Goal: Information Seeking & Learning: Check status

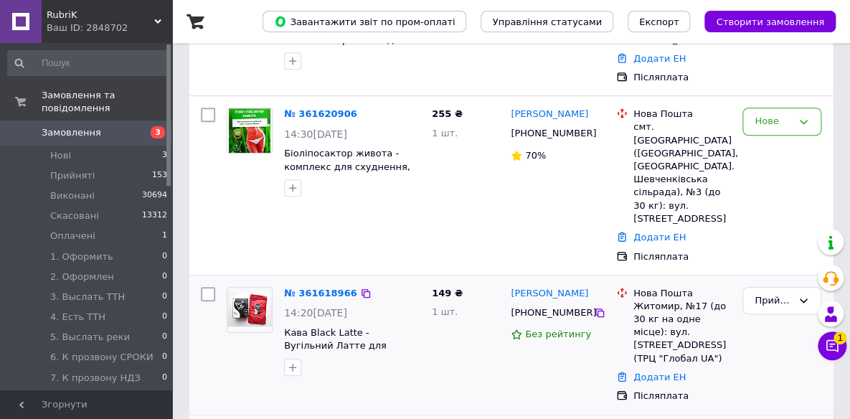
scroll to position [195, 0]
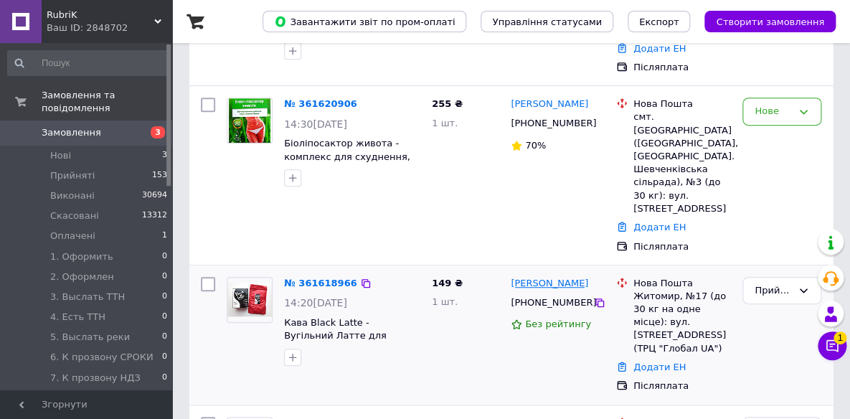
click at [554, 277] on link "Оксана Усенко" at bounding box center [548, 284] width 77 height 14
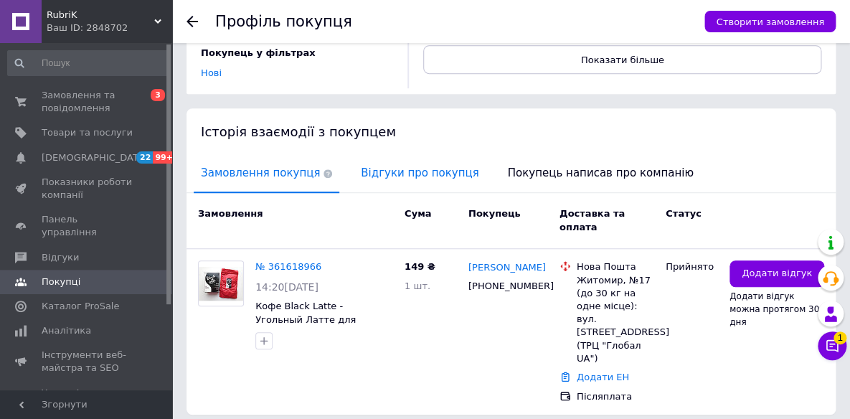
click at [401, 155] on span "Відгуки про покупця" at bounding box center [419, 173] width 132 height 37
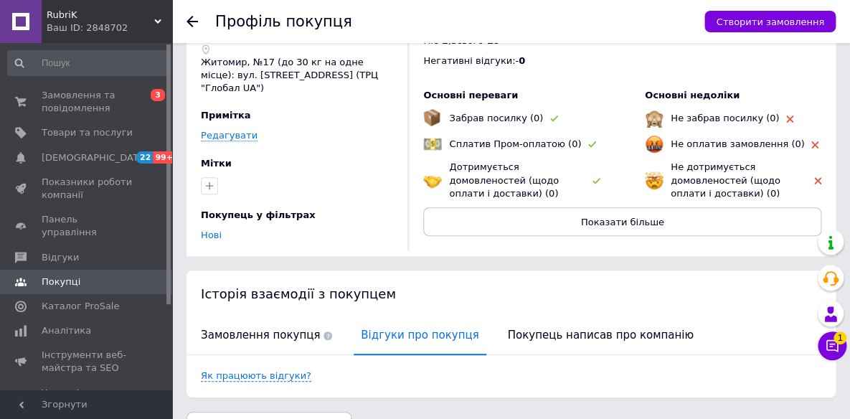
scroll to position [65, 0]
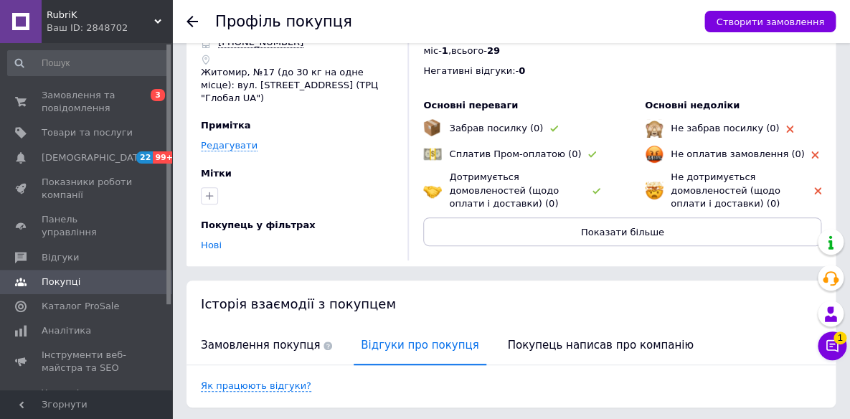
click at [111, 0] on div "RubriK Ваш ID: 2848702" at bounding box center [107, 21] width 130 height 43
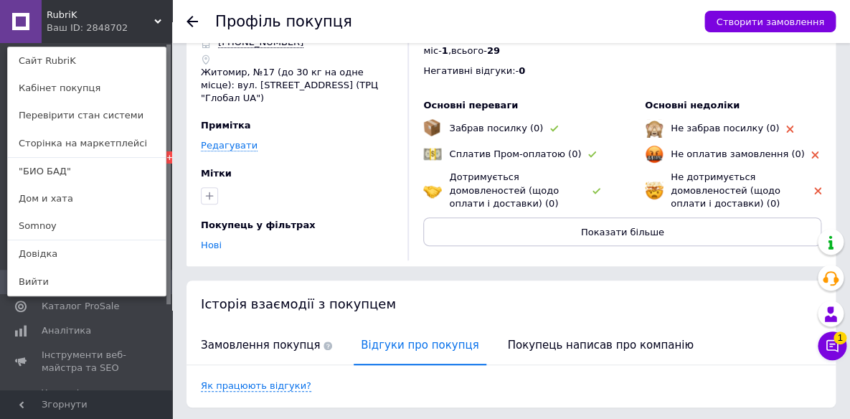
drag, startPoint x: 70, startPoint y: 219, endPoint x: 79, endPoint y: 8, distance: 211.7
click at [70, 219] on link "Somnoy" at bounding box center [87, 225] width 158 height 27
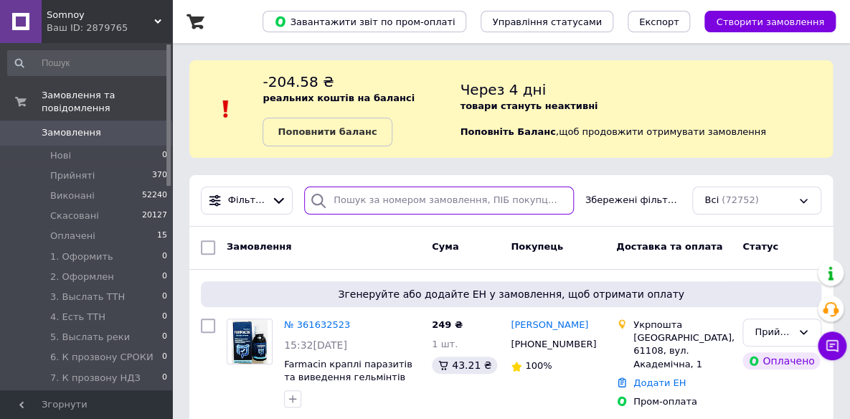
paste input "38 (096) 696-03-08"
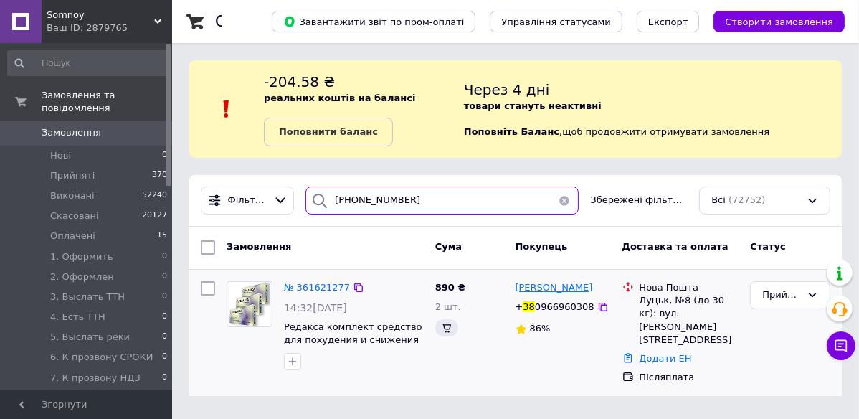
type input "38 (096) 696-03-08"
click at [562, 289] on span "Ольга Баранчук" at bounding box center [554, 287] width 77 height 11
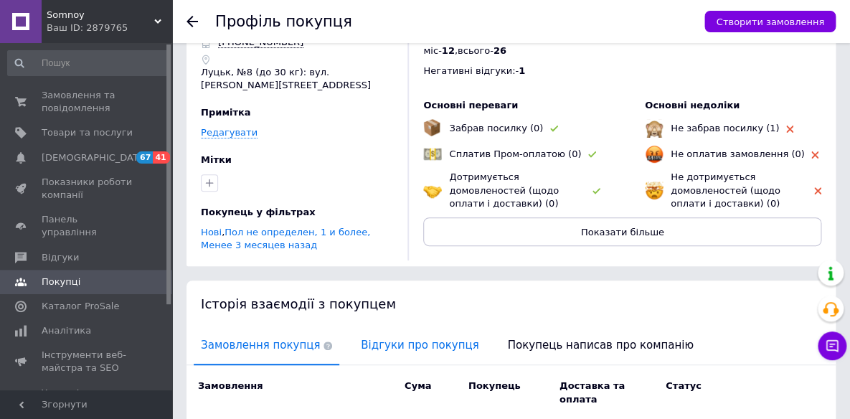
click at [412, 327] on span "Відгуки про покупця" at bounding box center [419, 345] width 132 height 37
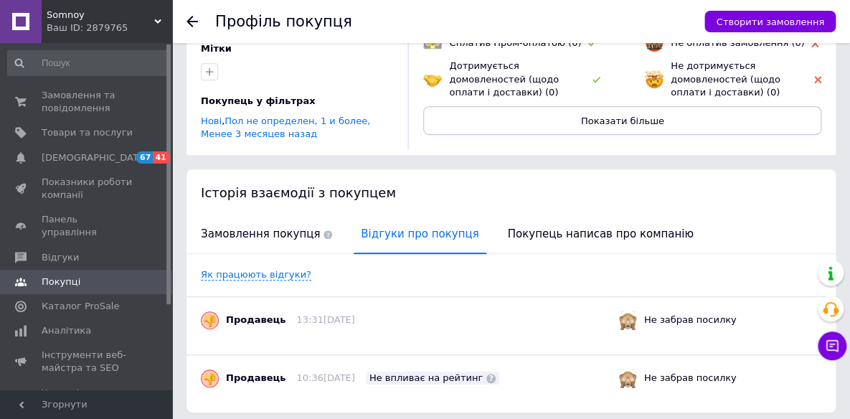
scroll to position [207, 0]
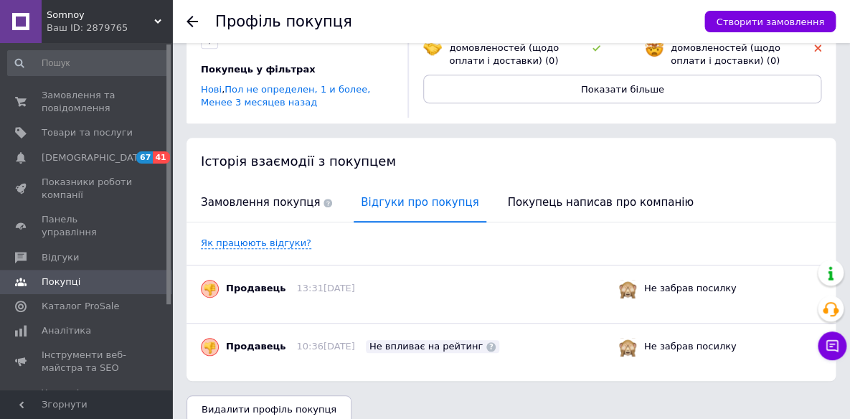
drag, startPoint x: 76, startPoint y: 18, endPoint x: 102, endPoint y: 81, distance: 68.2
click at [75, 18] on span "Somnoy" at bounding box center [101, 15] width 108 height 13
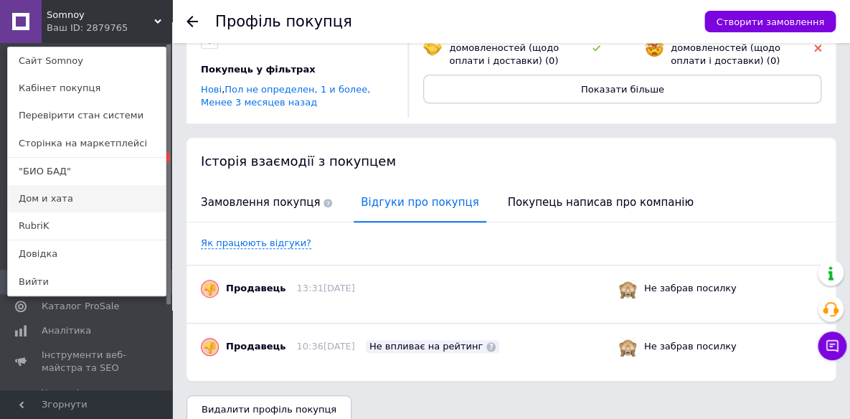
click at [65, 198] on link "Дом и хата" at bounding box center [87, 198] width 158 height 27
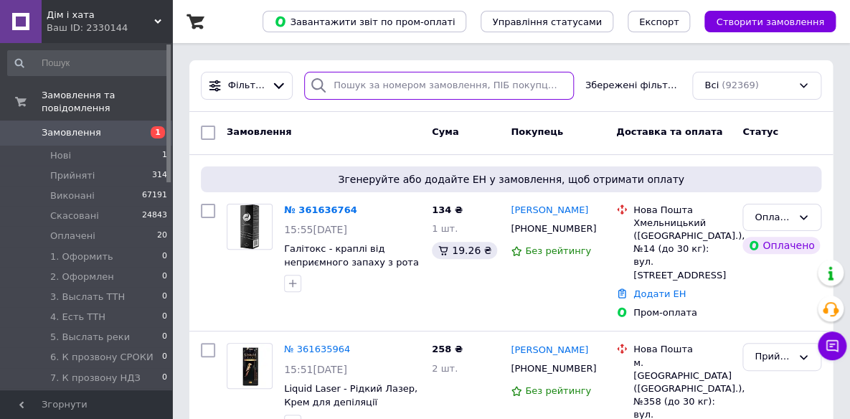
paste input "Павлов"
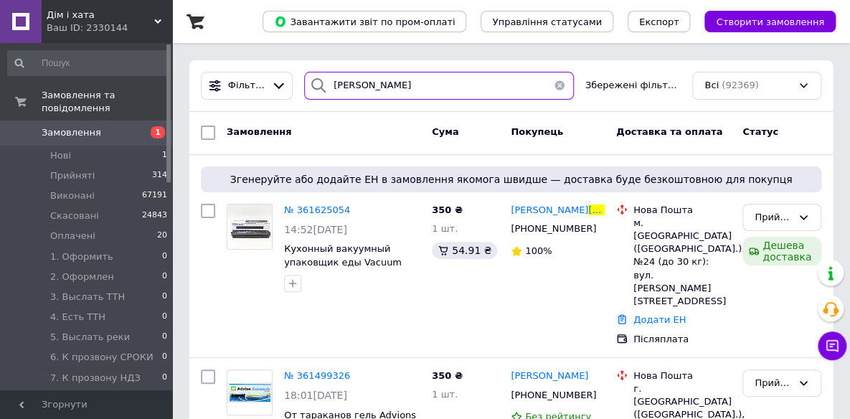
type input "Павлов"
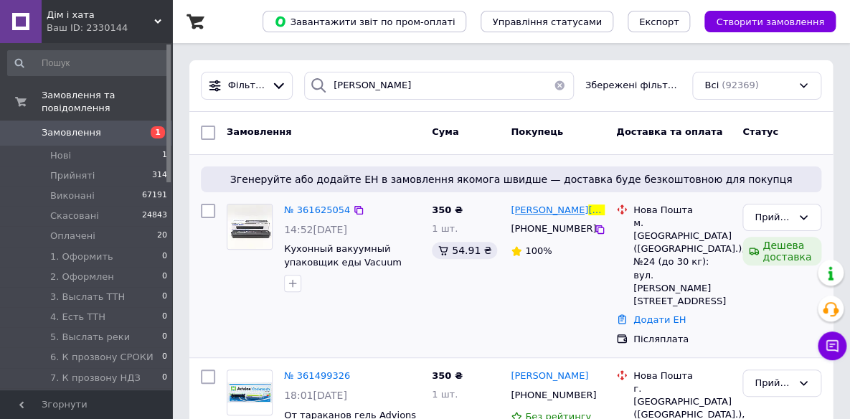
click at [588, 211] on span "Павлов" at bounding box center [626, 209] width 77 height 11
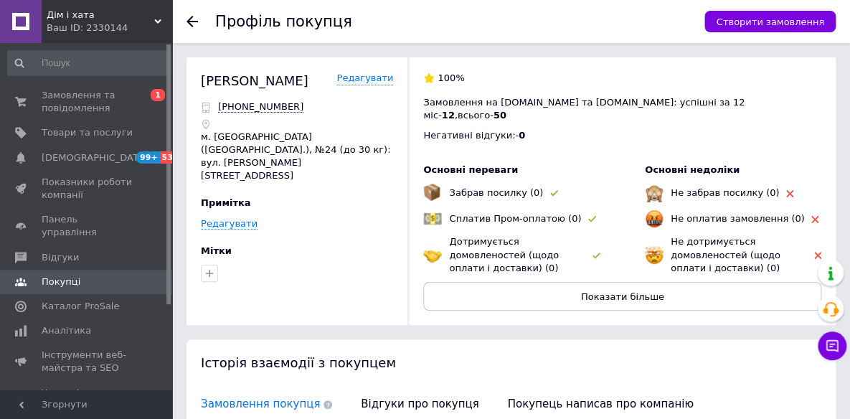
click at [189, 20] on icon at bounding box center [191, 21] width 11 height 11
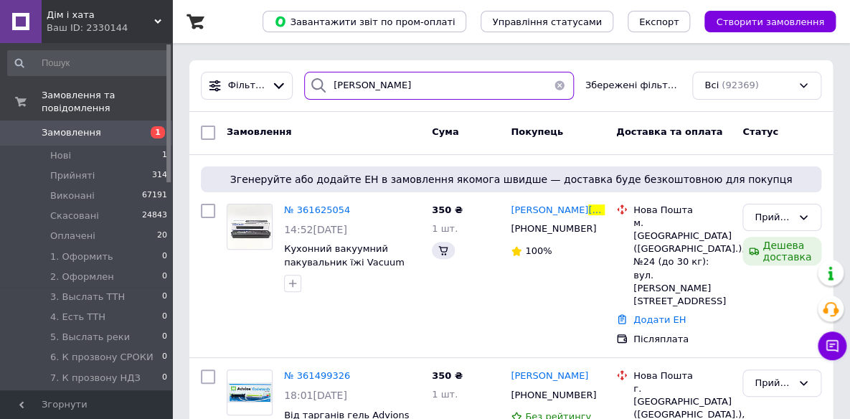
click at [373, 94] on input "Павлов" at bounding box center [439, 86] width 270 height 28
paste input "Кущ"
type input "П=Кущ"
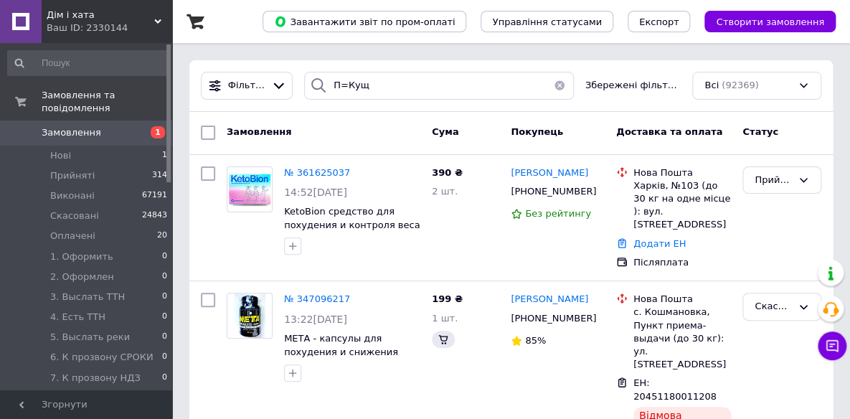
click at [564, 171] on span "Вероніка Кущ" at bounding box center [548, 172] width 77 height 11
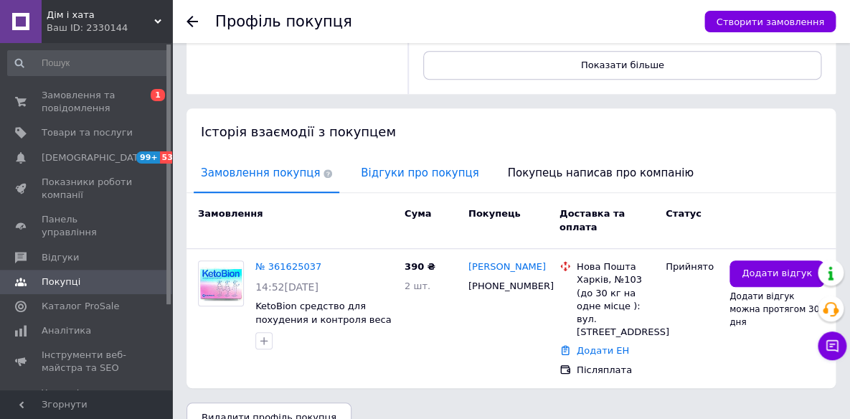
click at [427, 158] on span "Відгуки про покупця" at bounding box center [419, 173] width 132 height 37
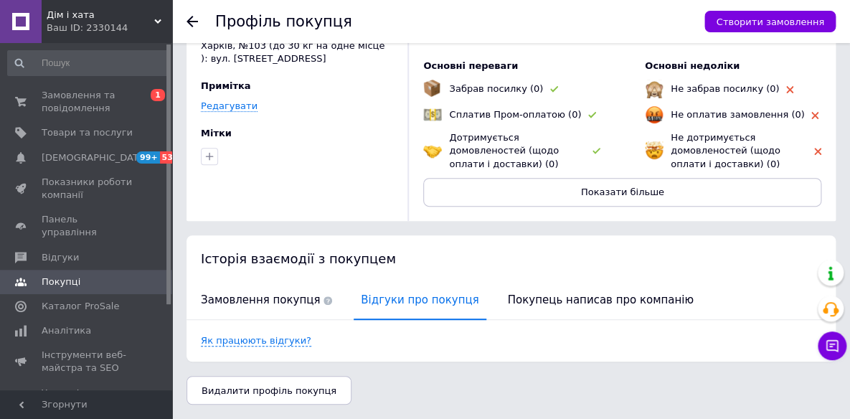
click at [85, 30] on div "Ваш ID: 2330144" at bounding box center [109, 28] width 125 height 13
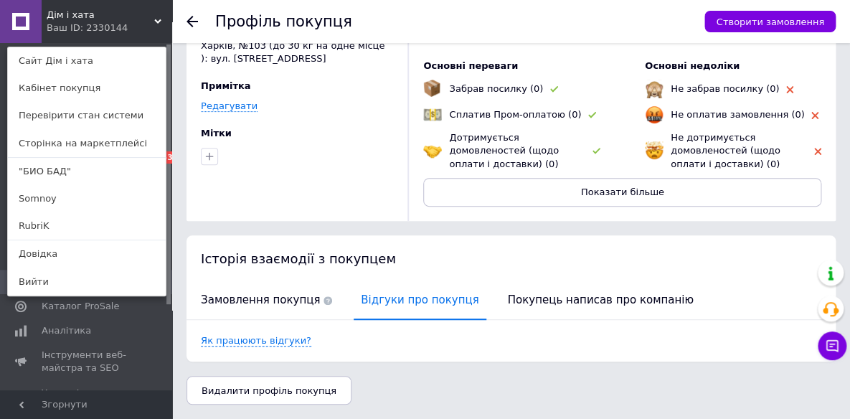
click at [46, 196] on link "Somnoy" at bounding box center [87, 198] width 158 height 27
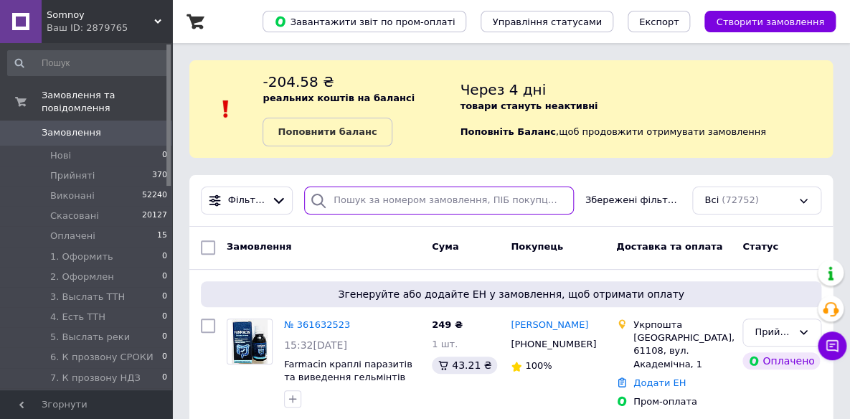
paste input "Алексеенко"
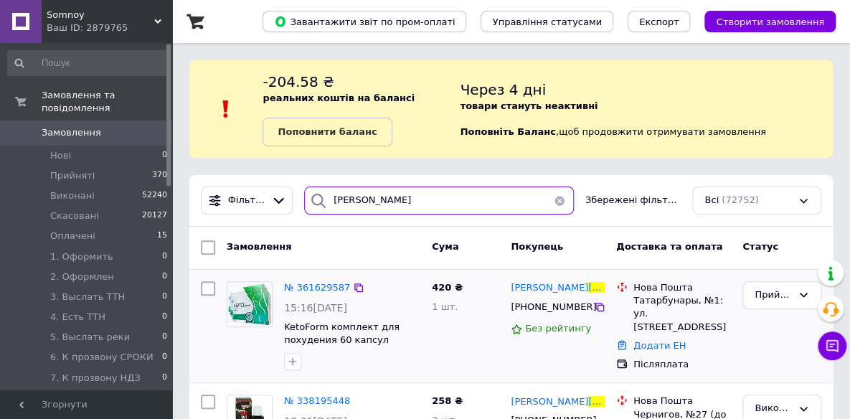
type input "Алексеенко"
click at [564, 280] on div "Анна Алексеенко" at bounding box center [557, 288] width 97 height 16
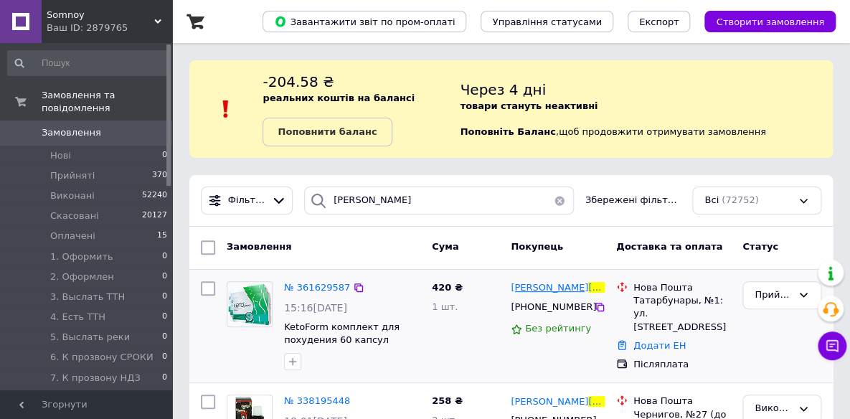
click at [588, 288] on span "Алексеенко" at bounding box center [626, 287] width 77 height 11
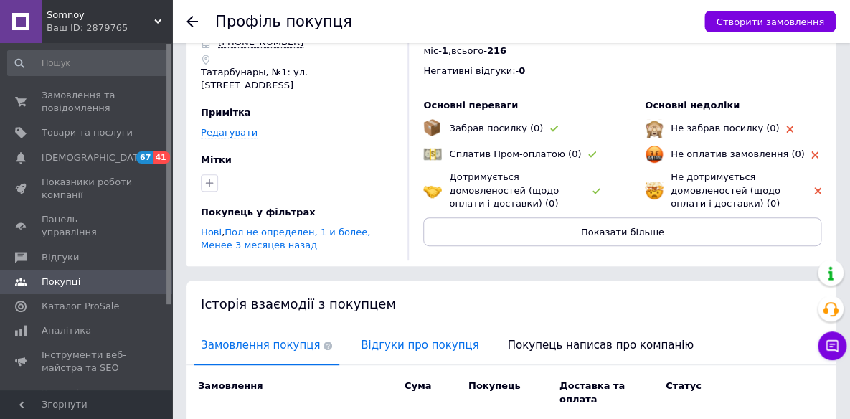
click at [414, 327] on span "Відгуки про покупця" at bounding box center [419, 345] width 132 height 37
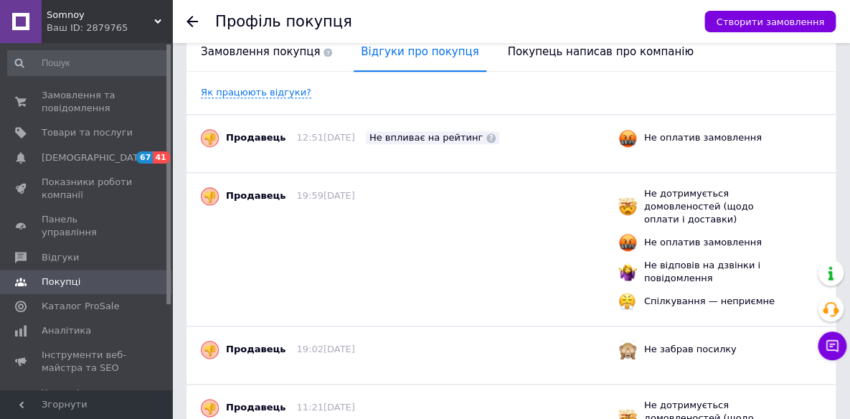
scroll to position [326, 0]
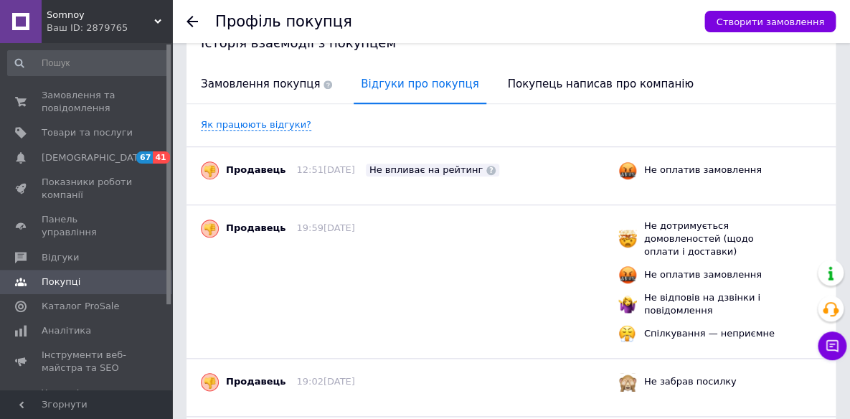
drag, startPoint x: 123, startPoint y: 10, endPoint x: 122, endPoint y: 22, distance: 11.5
click at [122, 10] on span "Somnoy" at bounding box center [101, 15] width 108 height 13
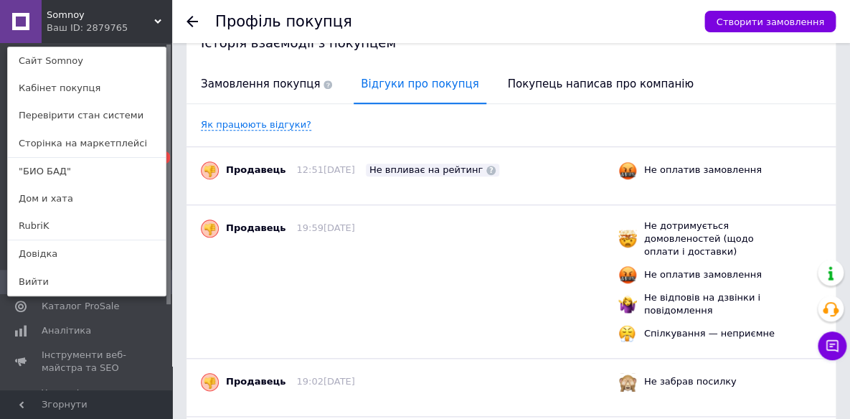
drag, startPoint x: 48, startPoint y: 199, endPoint x: 63, endPoint y: 5, distance: 194.9
click at [48, 199] on link "Дом и хата" at bounding box center [87, 198] width 158 height 27
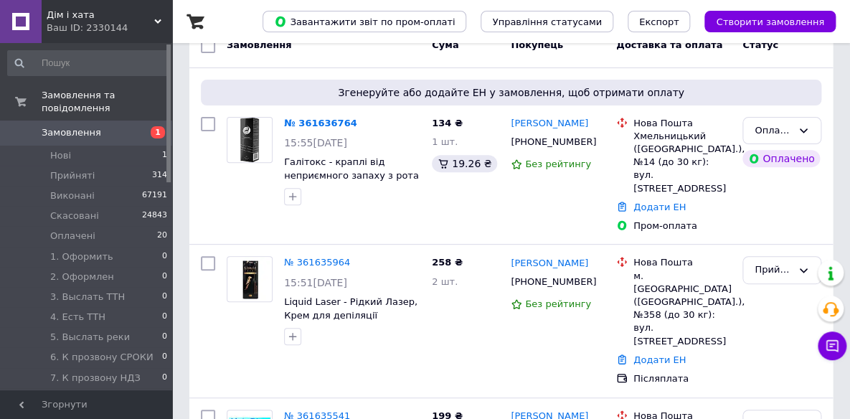
scroll to position [260, 0]
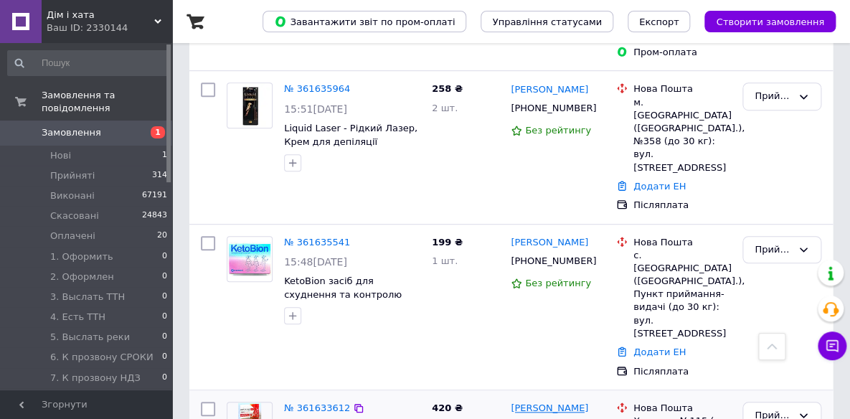
click at [562, 402] on link "[PERSON_NAME]" at bounding box center [548, 409] width 77 height 14
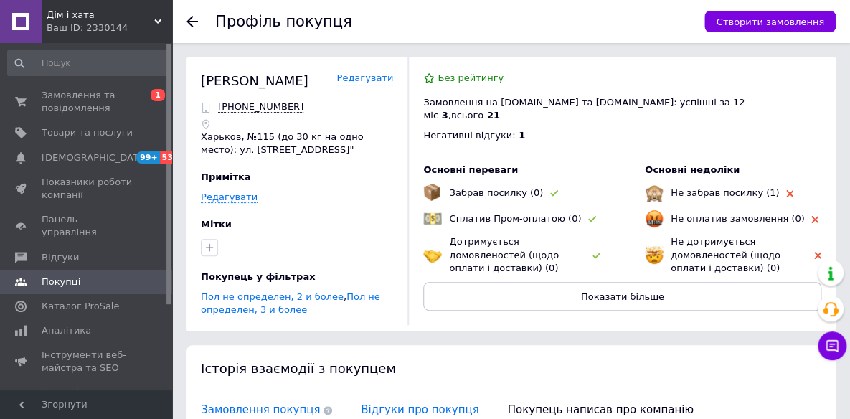
click at [407, 404] on span "Відгуки про покупця" at bounding box center [419, 409] width 132 height 37
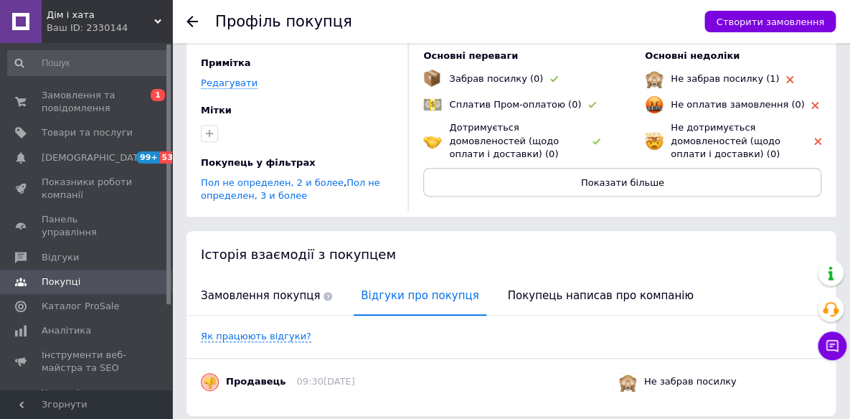
scroll to position [168, 0]
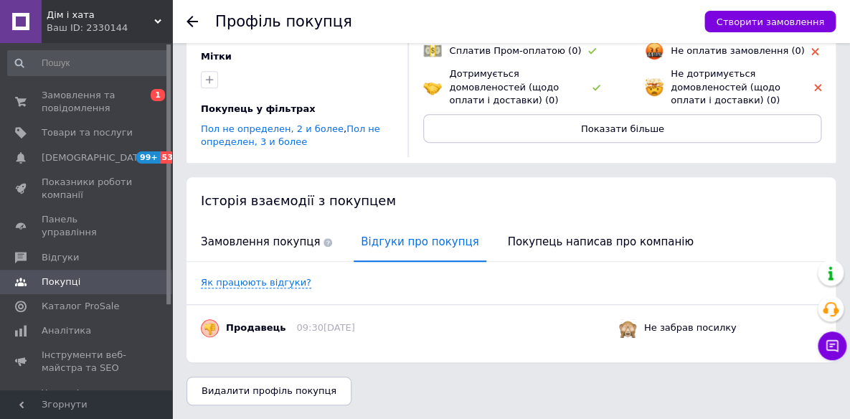
click at [79, 29] on div "Ваш ID: 2330144" at bounding box center [109, 28] width 125 height 13
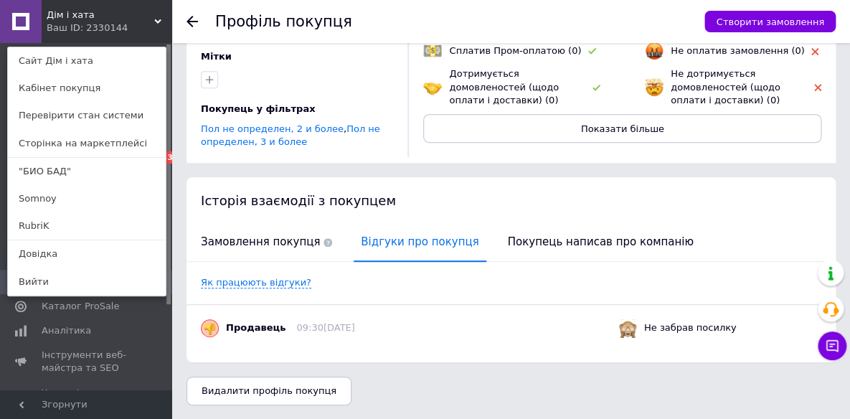
drag, startPoint x: 72, startPoint y: 226, endPoint x: 78, endPoint y: 48, distance: 177.9
click at [72, 226] on link "RubriK" at bounding box center [87, 225] width 158 height 27
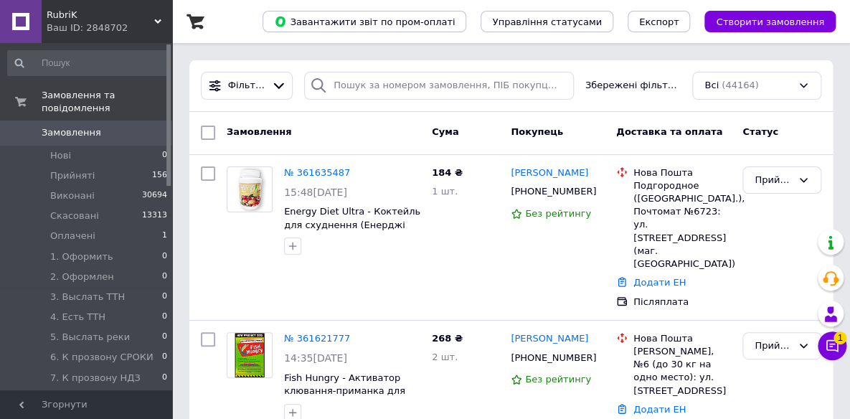
click at [556, 174] on link "[PERSON_NAME]" at bounding box center [548, 173] width 77 height 14
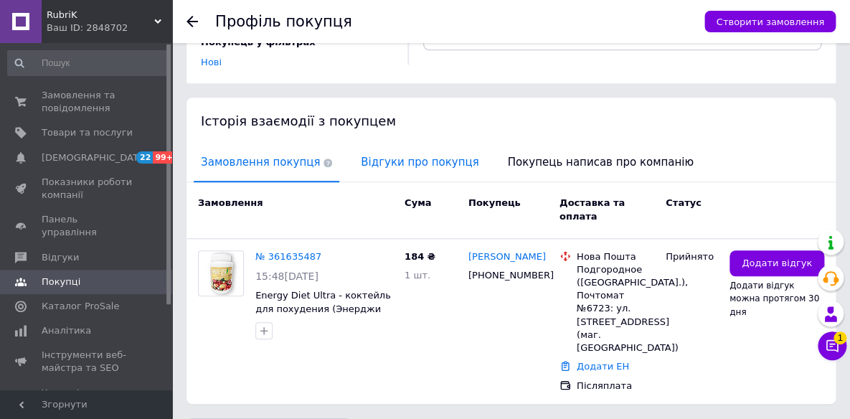
click at [411, 158] on span "Відгуки про покупця" at bounding box center [419, 162] width 132 height 37
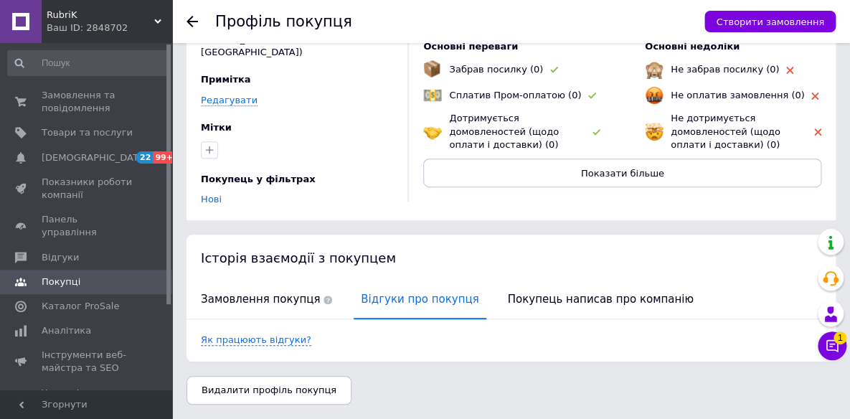
scroll to position [110, 0]
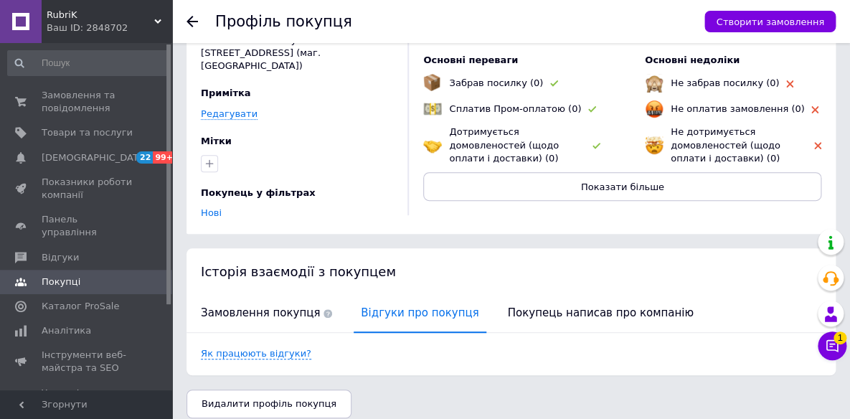
click at [96, 24] on div "Ваш ID: 2848702" at bounding box center [109, 28] width 125 height 13
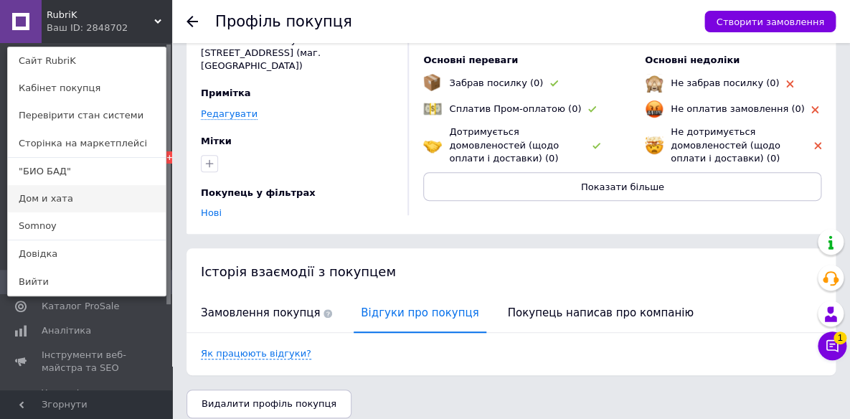
click at [62, 197] on link "Дом и хата" at bounding box center [87, 198] width 158 height 27
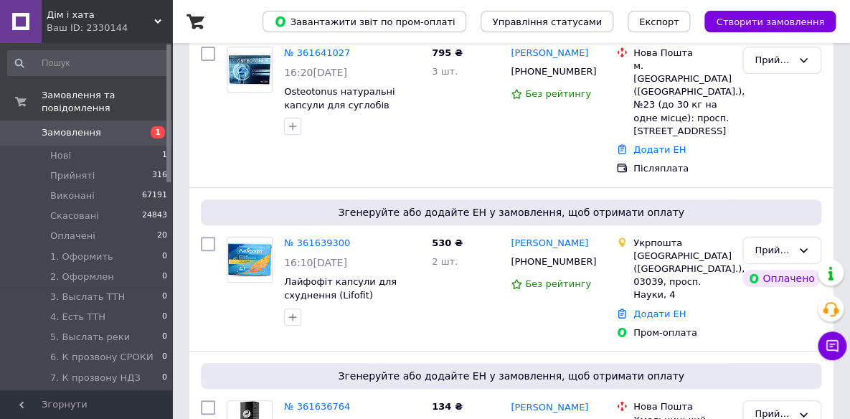
scroll to position [130, 0]
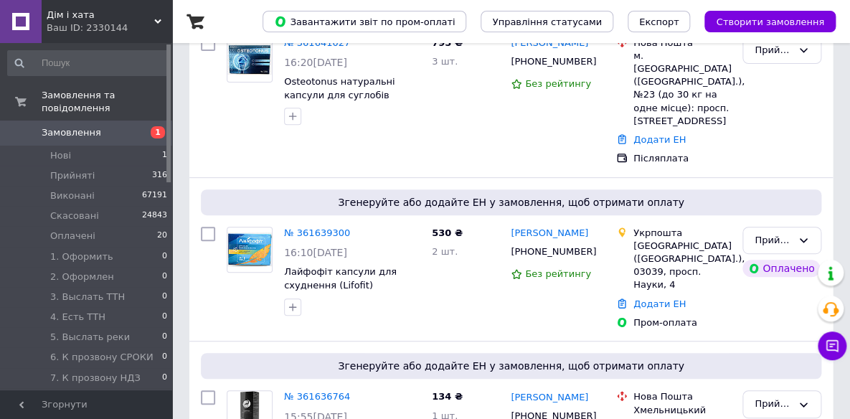
click at [78, 29] on div "Ваш ID: 2330144" at bounding box center [109, 28] width 125 height 13
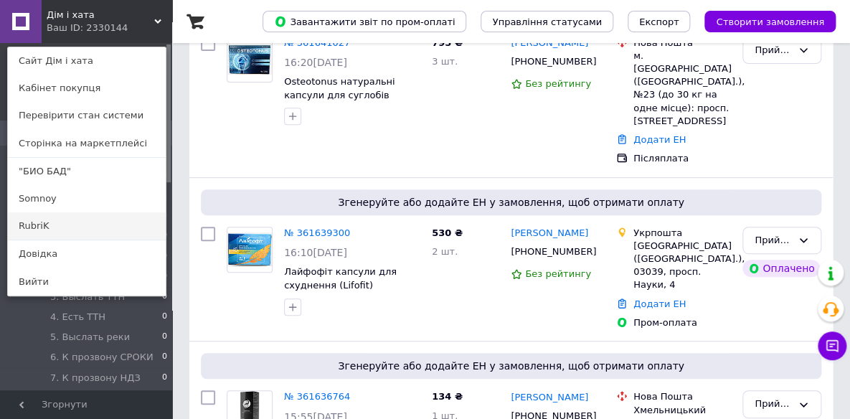
click at [41, 219] on link "RubriK" at bounding box center [87, 225] width 158 height 27
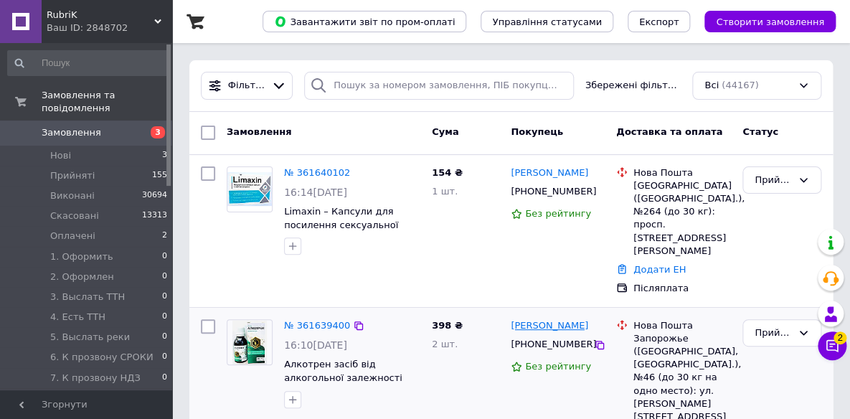
click at [560, 319] on link "[PERSON_NAME]" at bounding box center [548, 326] width 77 height 14
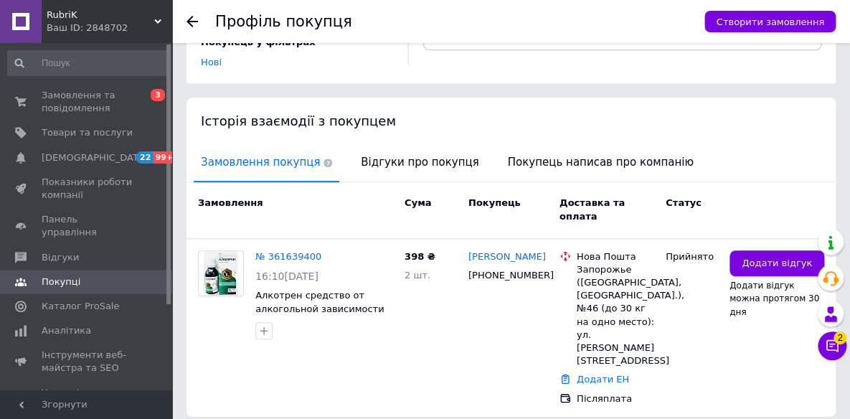
click at [415, 157] on span "Відгуки про покупця" at bounding box center [419, 162] width 132 height 37
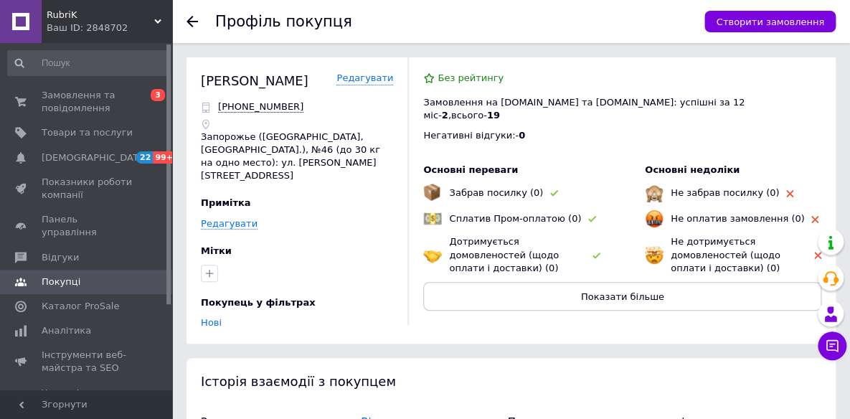
click at [189, 22] on use at bounding box center [191, 21] width 11 height 11
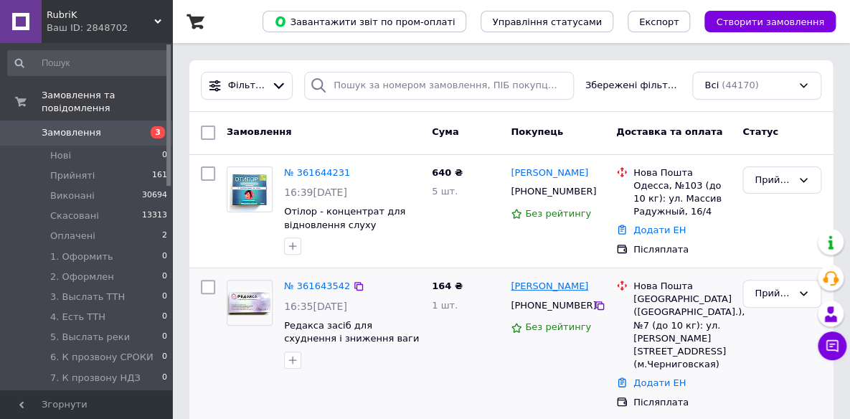
click at [574, 282] on link "Юлія Мірошніченко" at bounding box center [548, 287] width 77 height 14
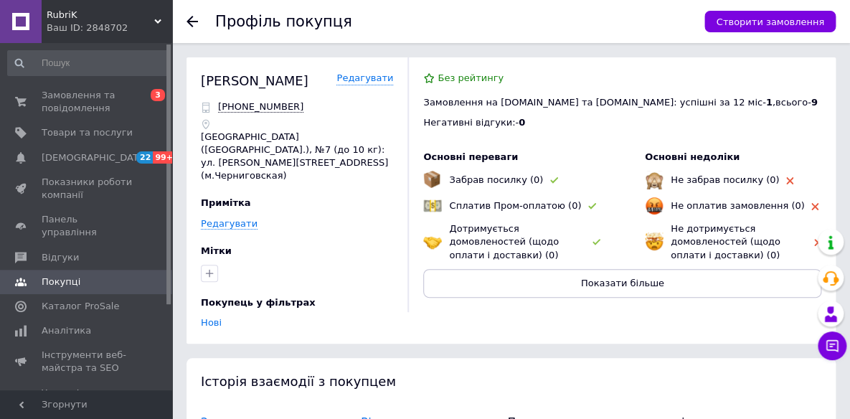
click at [423, 404] on span "Відгуки про покупця" at bounding box center [419, 422] width 132 height 37
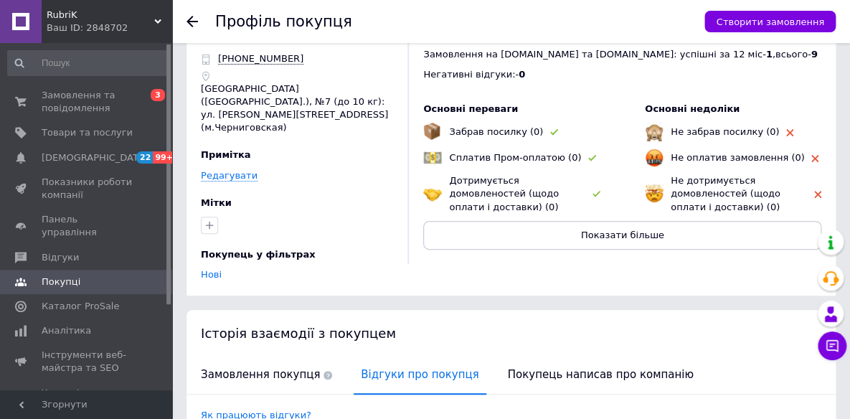
scroll to position [97, 0]
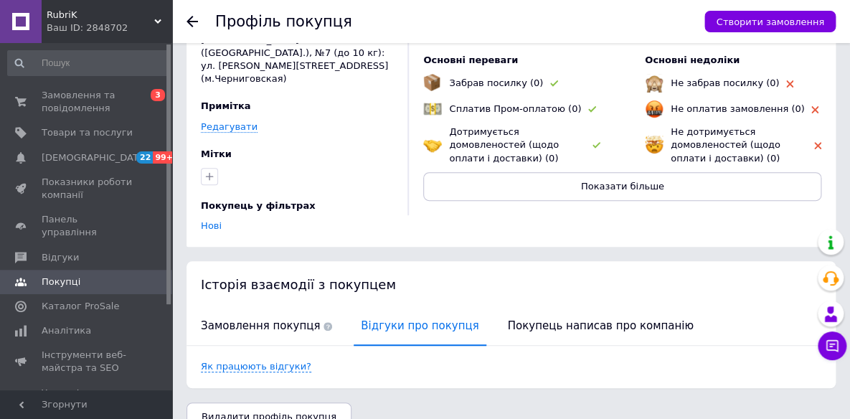
drag, startPoint x: 189, startPoint y: 19, endPoint x: 217, endPoint y: 21, distance: 27.3
click at [189, 19] on use at bounding box center [191, 21] width 11 height 11
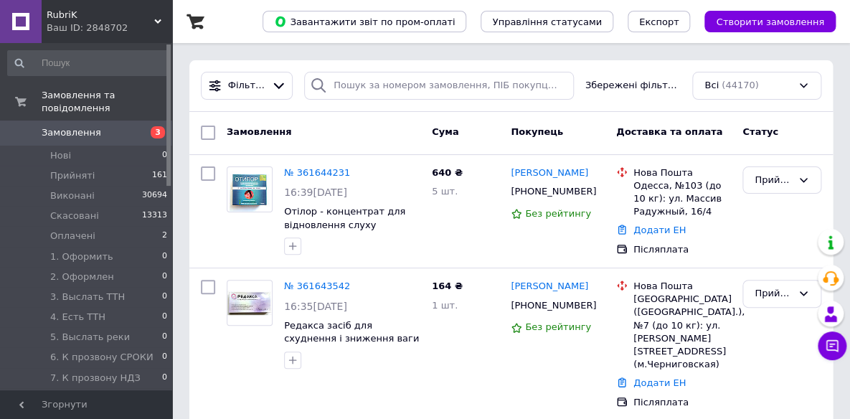
click at [536, 173] on link "Світлана Бавицька" at bounding box center [548, 173] width 77 height 14
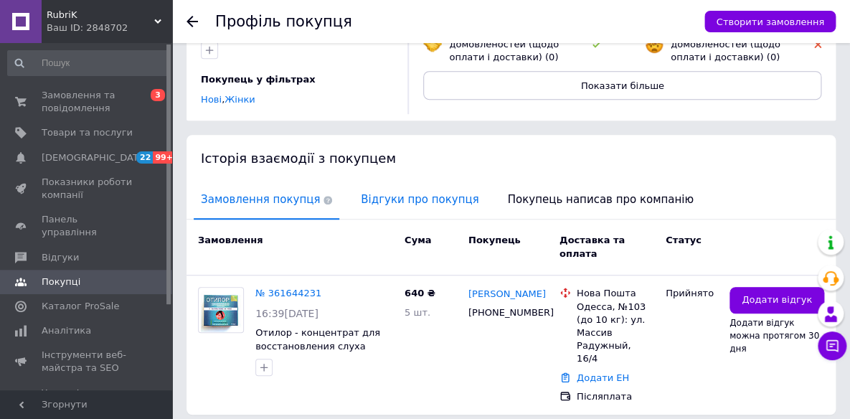
click at [421, 181] on span "Відгуки про покупця" at bounding box center [419, 199] width 132 height 37
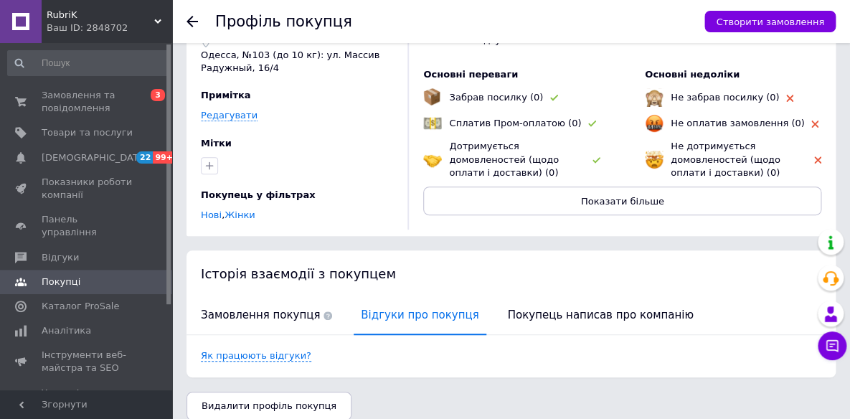
scroll to position [97, 0]
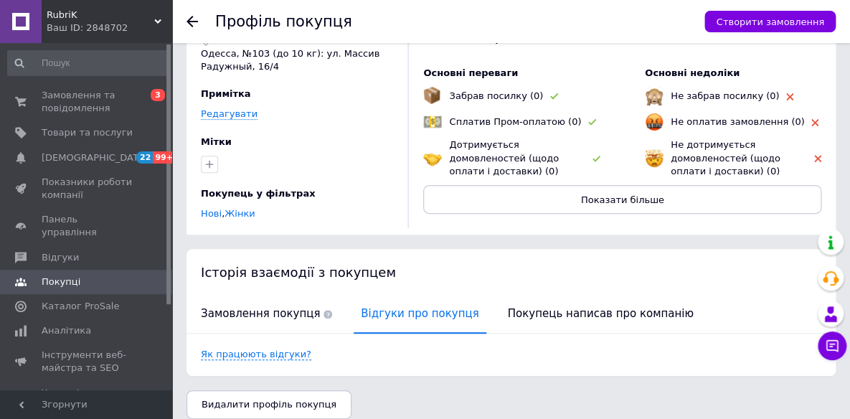
click at [191, 20] on icon at bounding box center [191, 21] width 11 height 11
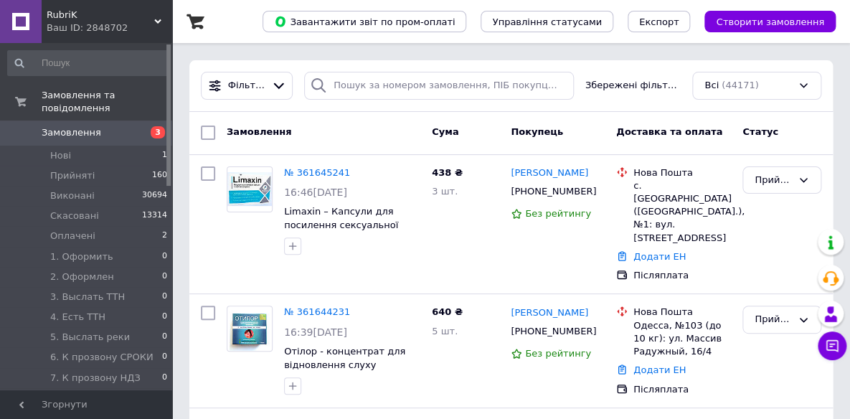
drag, startPoint x: 551, startPoint y: 178, endPoint x: 559, endPoint y: 171, distance: 10.2
click at [551, 178] on link "Максим Випирайко" at bounding box center [548, 173] width 77 height 14
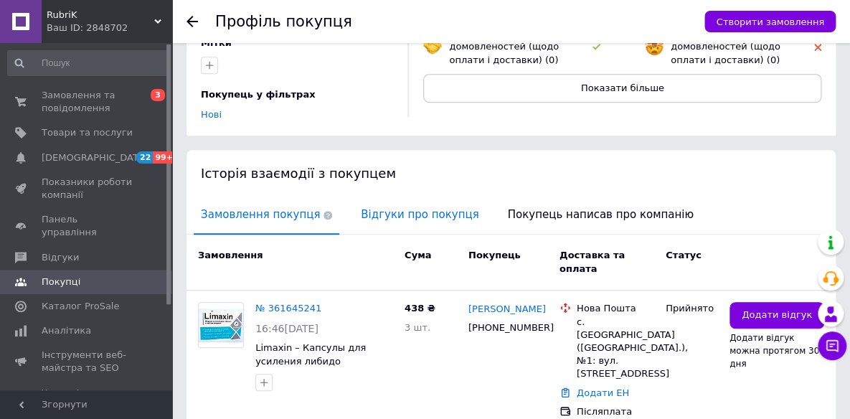
click at [419, 201] on span "Відгуки про покупця" at bounding box center [419, 214] width 132 height 37
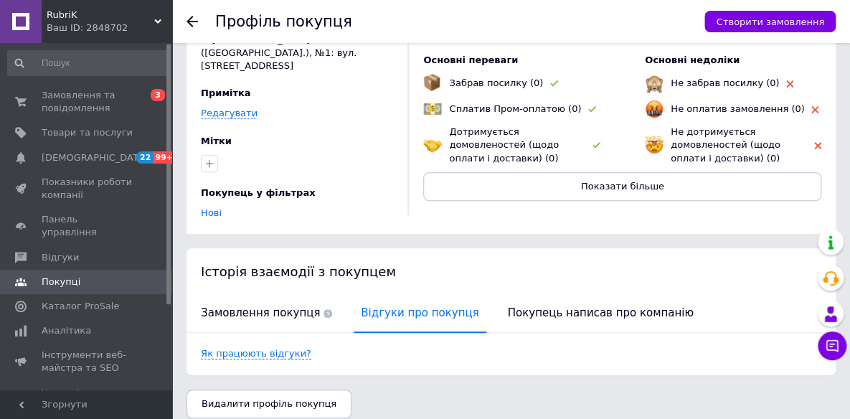
click at [75, 5] on div "RubriK Ваш ID: 2848702" at bounding box center [107, 21] width 130 height 43
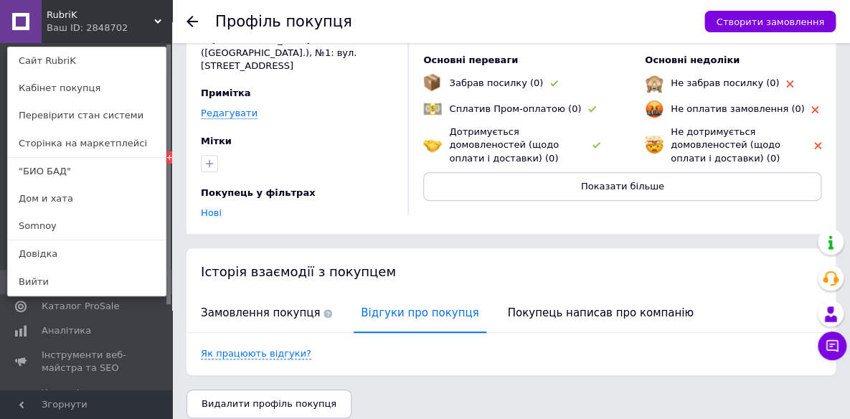
drag, startPoint x: 52, startPoint y: 221, endPoint x: 55, endPoint y: 102, distance: 119.1
click at [52, 221] on link "Somnoy" at bounding box center [87, 225] width 158 height 27
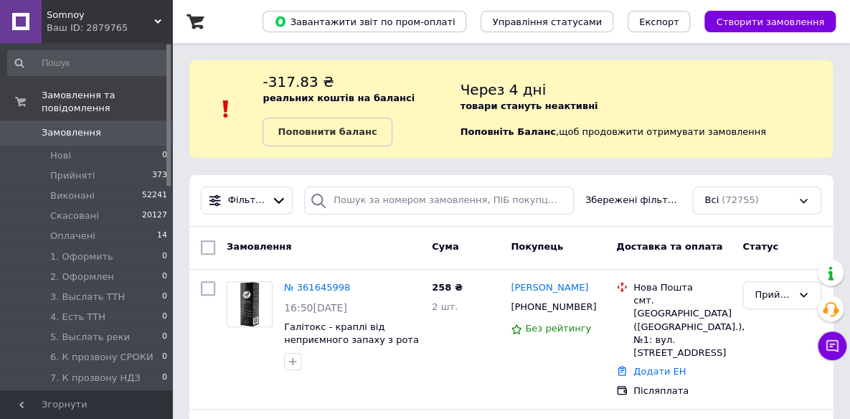
click at [549, 287] on link "Іван Хайнацький" at bounding box center [548, 288] width 77 height 14
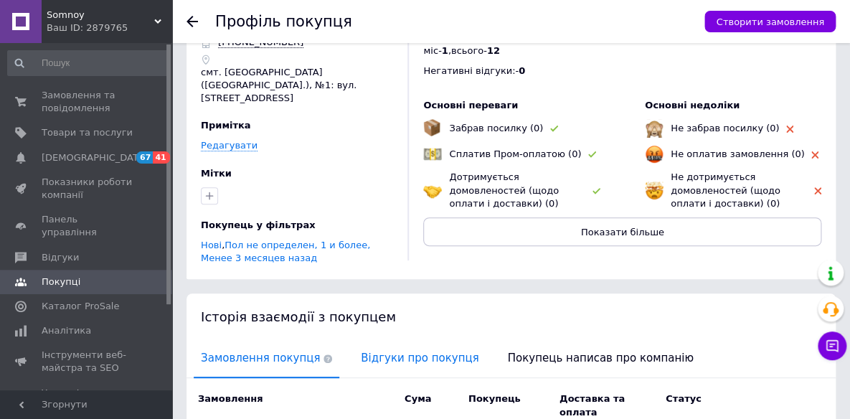
click at [400, 340] on span "Відгуки про покупця" at bounding box center [419, 358] width 132 height 37
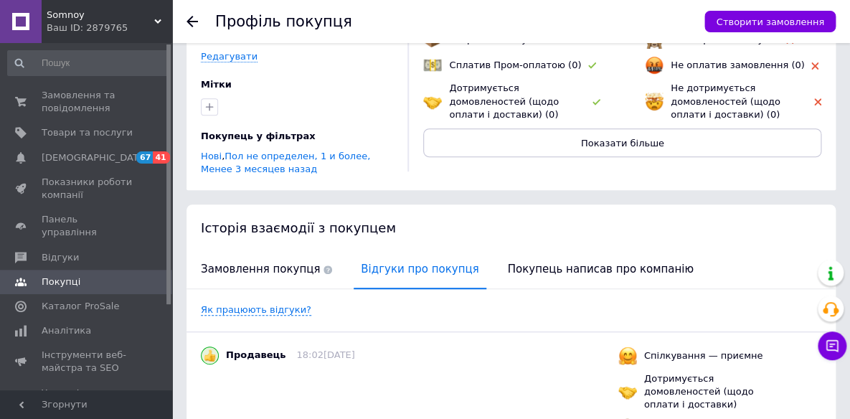
scroll to position [195, 0]
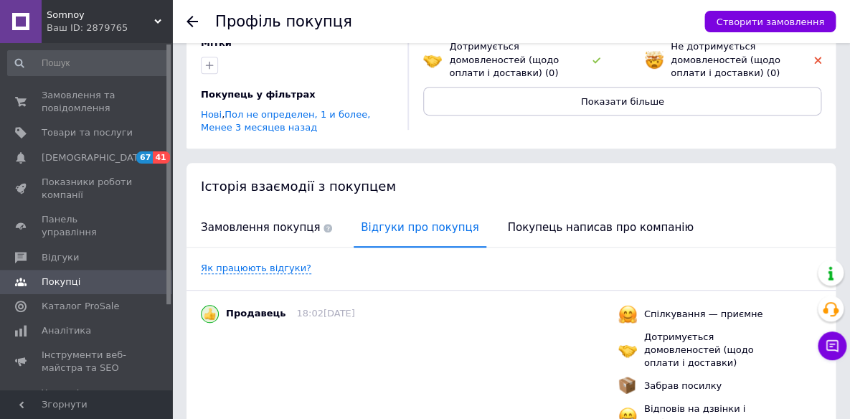
click at [93, 24] on div "Ваш ID: 2879765" at bounding box center [109, 28] width 125 height 13
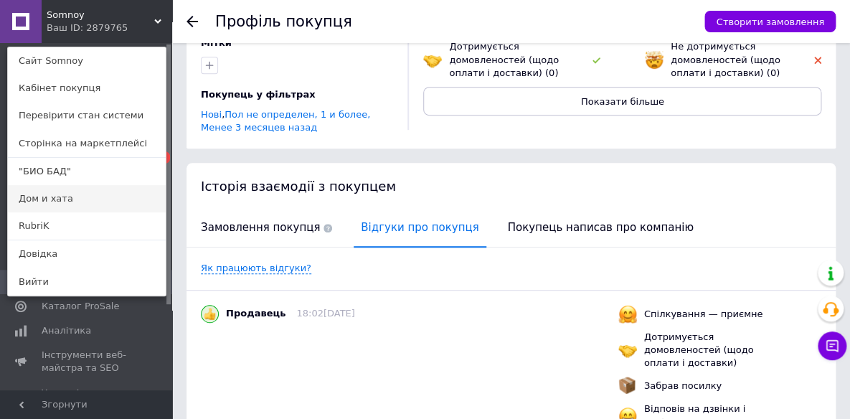
click at [68, 201] on link "Дом и хата" at bounding box center [87, 198] width 158 height 27
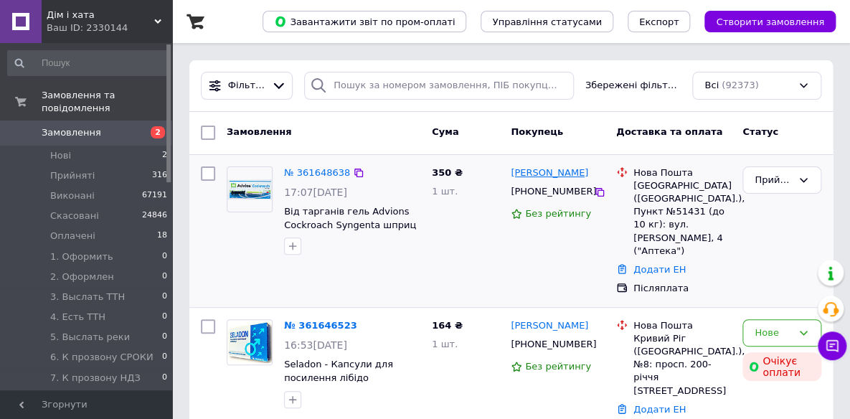
click at [540, 168] on link "[PERSON_NAME]" at bounding box center [548, 173] width 77 height 14
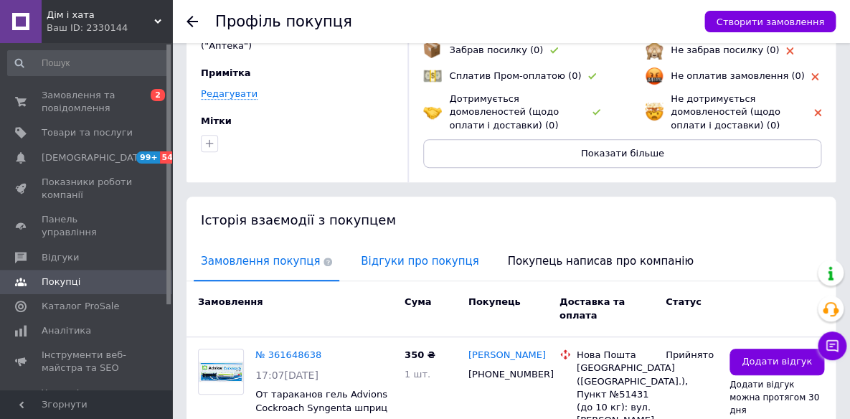
click at [416, 257] on span "Відгуки про покупця" at bounding box center [419, 261] width 132 height 37
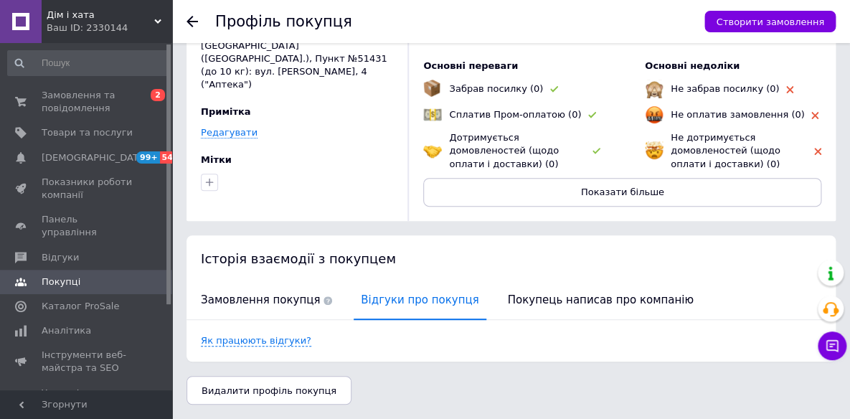
click at [194, 16] on icon at bounding box center [191, 21] width 11 height 11
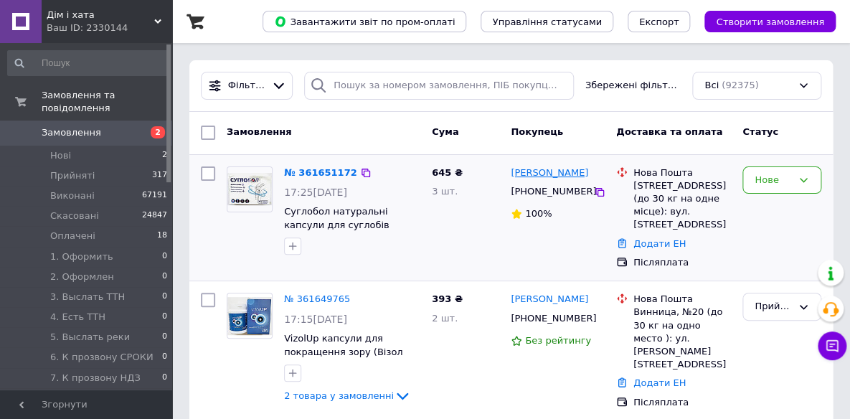
click at [568, 172] on link "[PERSON_NAME]" at bounding box center [548, 173] width 77 height 14
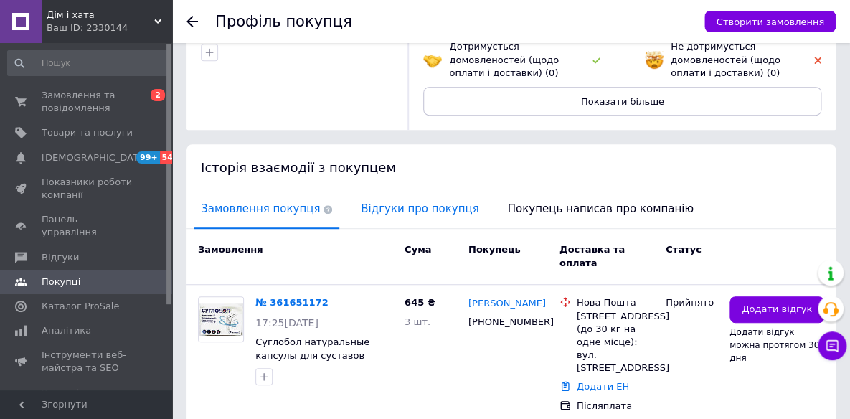
click at [417, 204] on span "Відгуки про покупця" at bounding box center [419, 209] width 132 height 37
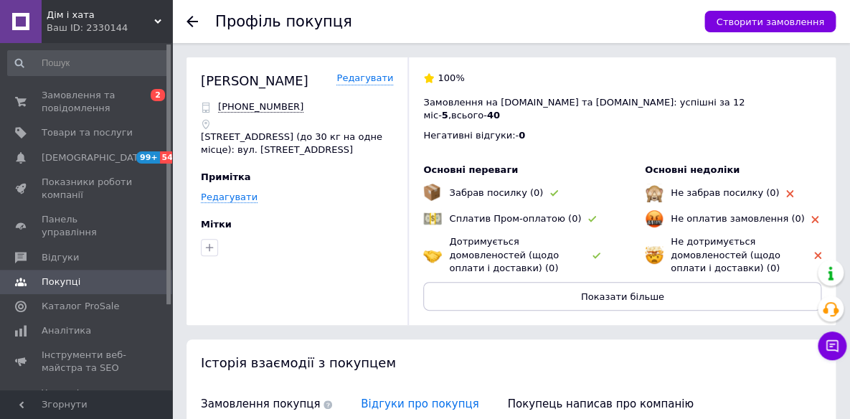
click at [192, 19] on icon at bounding box center [191, 21] width 11 height 11
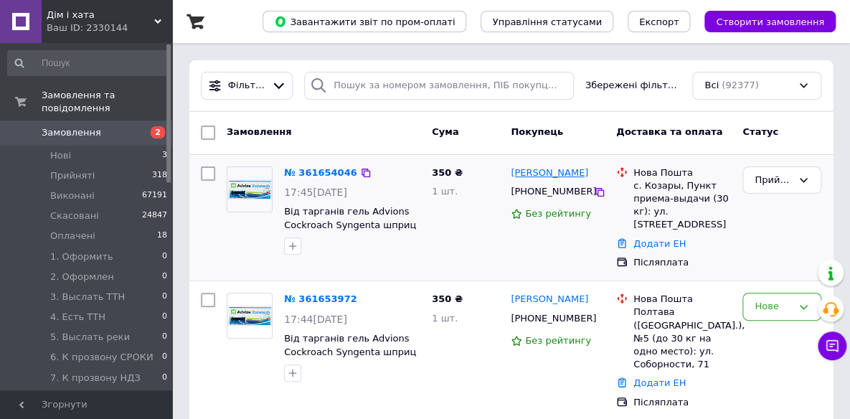
click at [541, 170] on link "[PERSON_NAME]" at bounding box center [548, 173] width 77 height 14
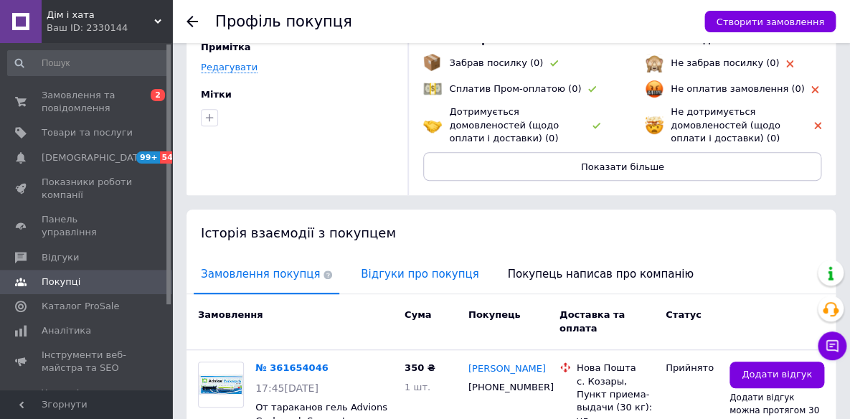
click at [409, 267] on span "Відгуки про покупця" at bounding box center [419, 274] width 132 height 37
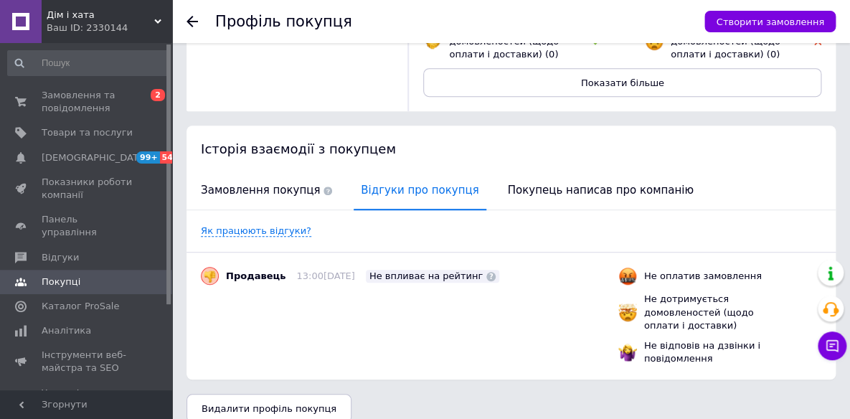
scroll to position [219, 0]
